Goal: Task Accomplishment & Management: Manage account settings

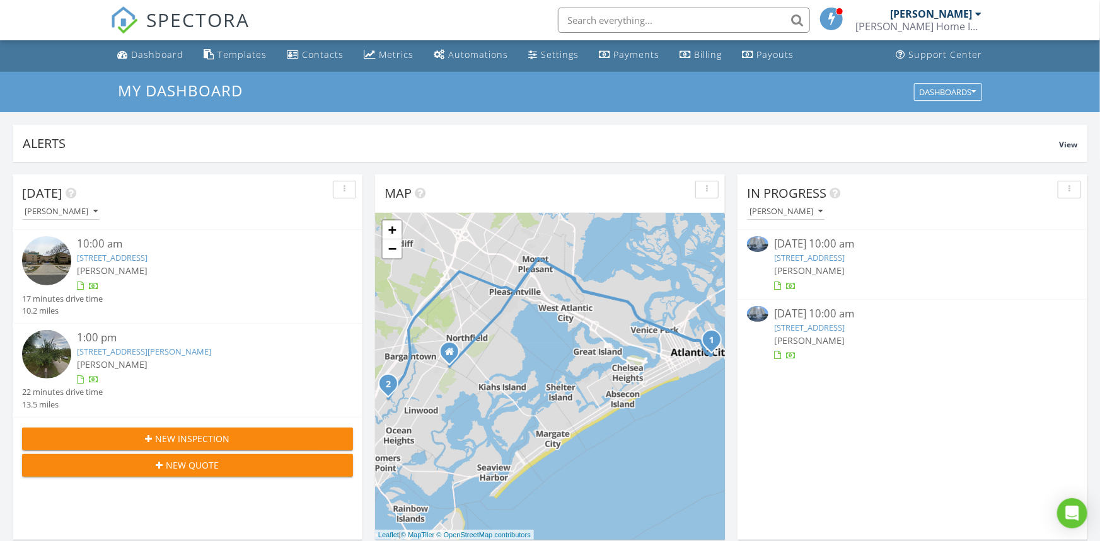
click at [800, 325] on link "9601 Atlantic Ave 201, Wildwood, NJ 08260" at bounding box center [810, 327] width 71 height 11
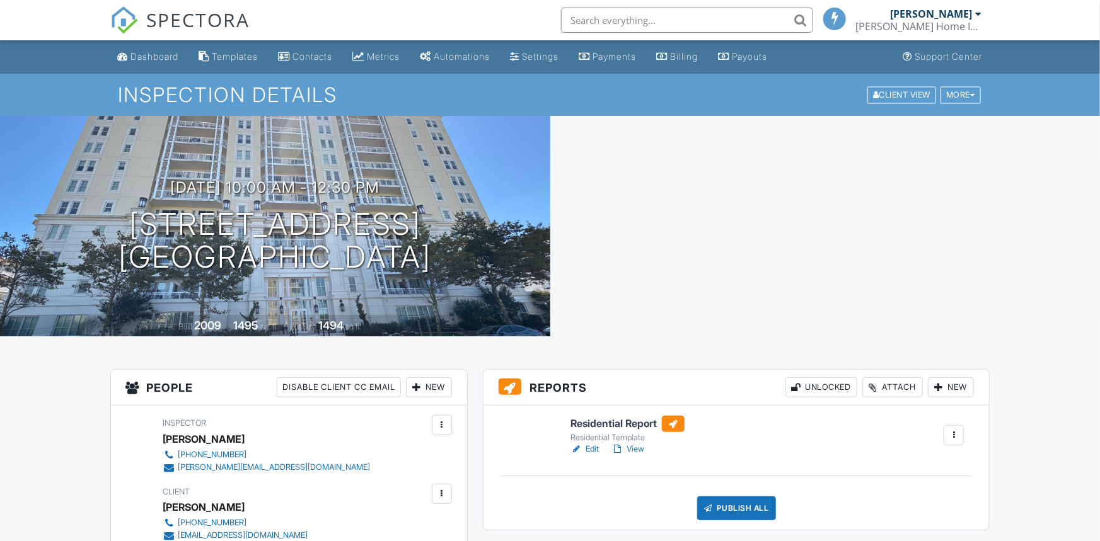
click at [593, 454] on link "Edit" at bounding box center [584, 449] width 28 height 13
